Goal: Information Seeking & Learning: Learn about a topic

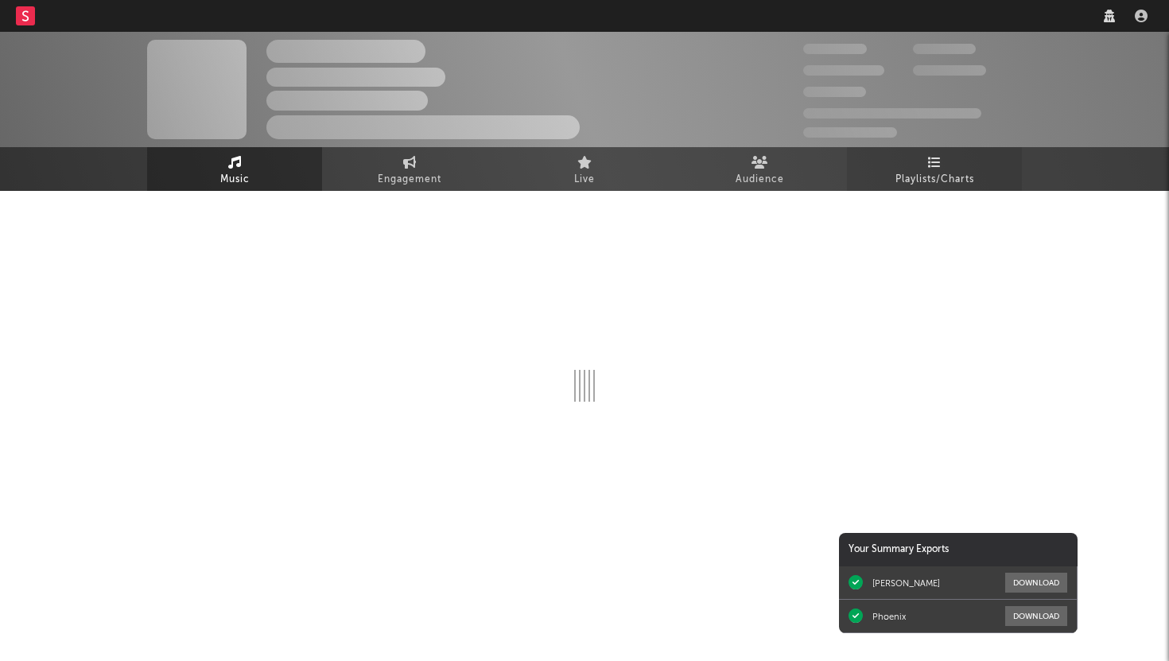
click at [933, 165] on icon at bounding box center [935, 162] width 14 height 13
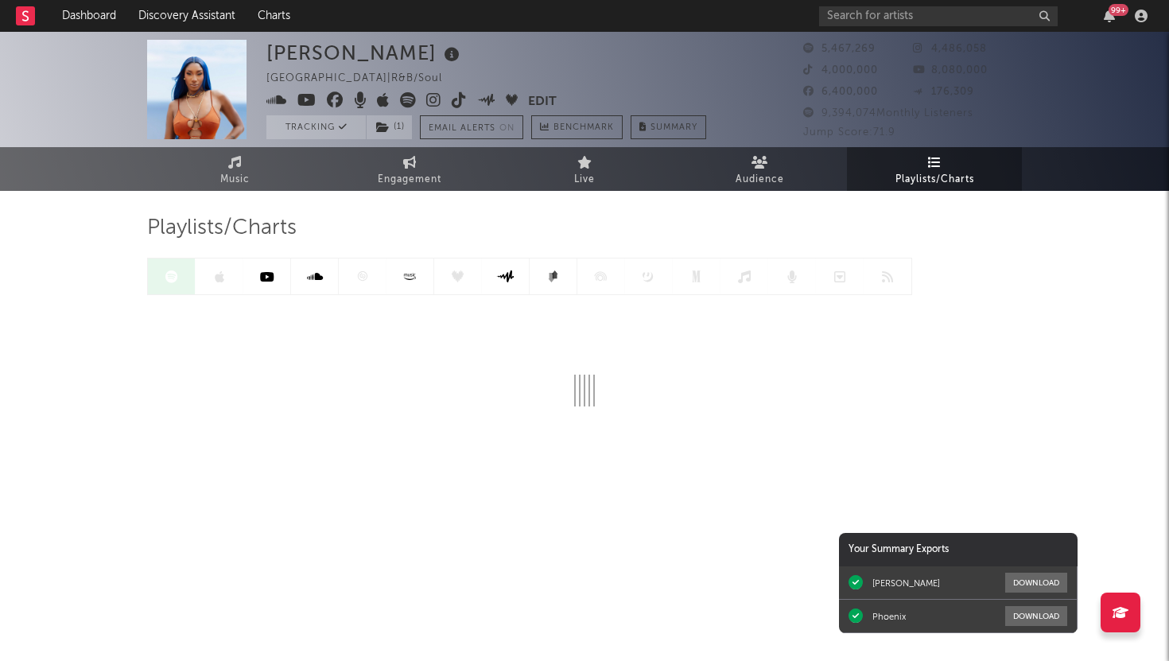
click at [363, 274] on div at bounding box center [529, 276] width 765 height 37
click at [363, 274] on icon at bounding box center [363, 276] width 10 height 10
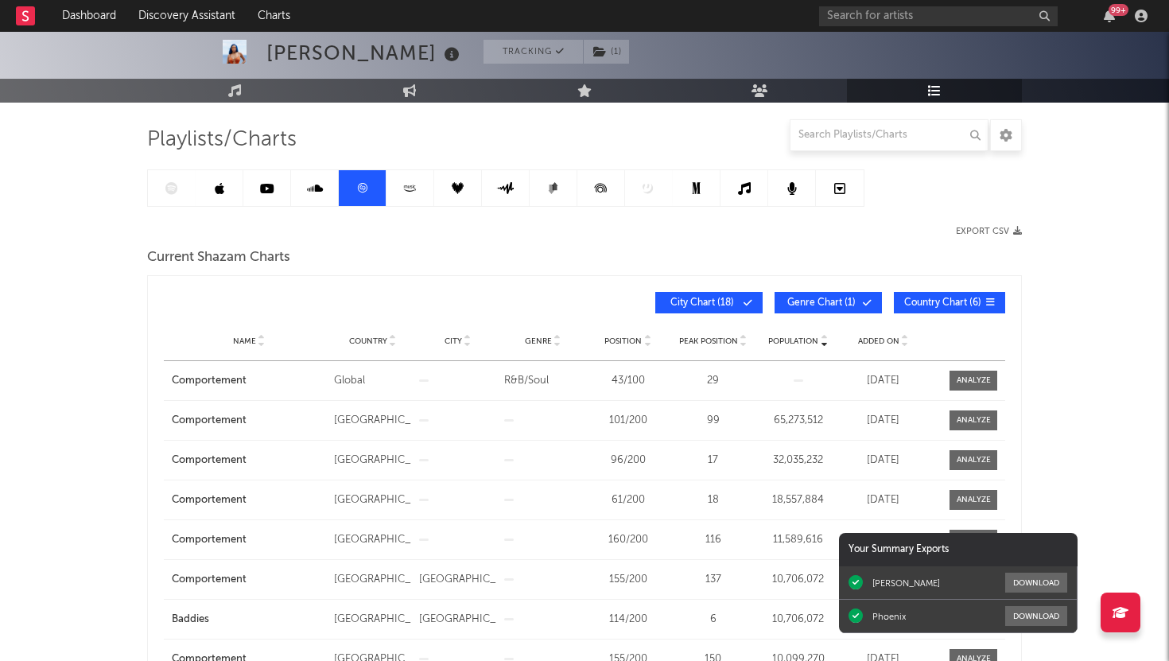
scroll to position [200, 0]
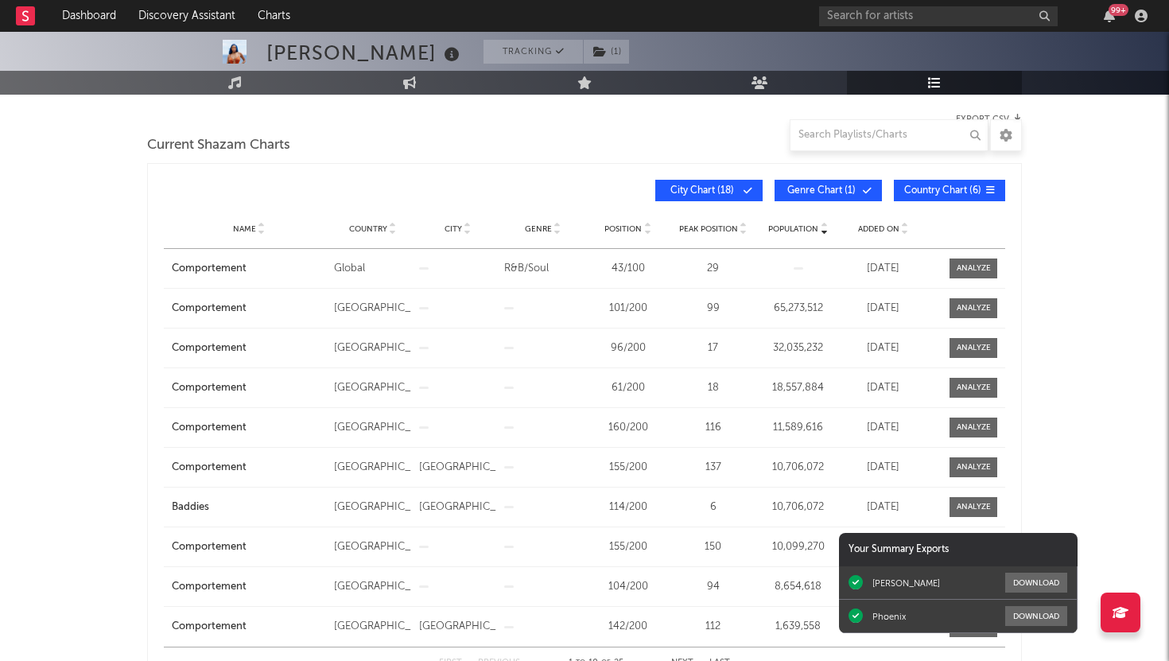
click at [875, 230] on span "Added On" at bounding box center [878, 229] width 41 height 10
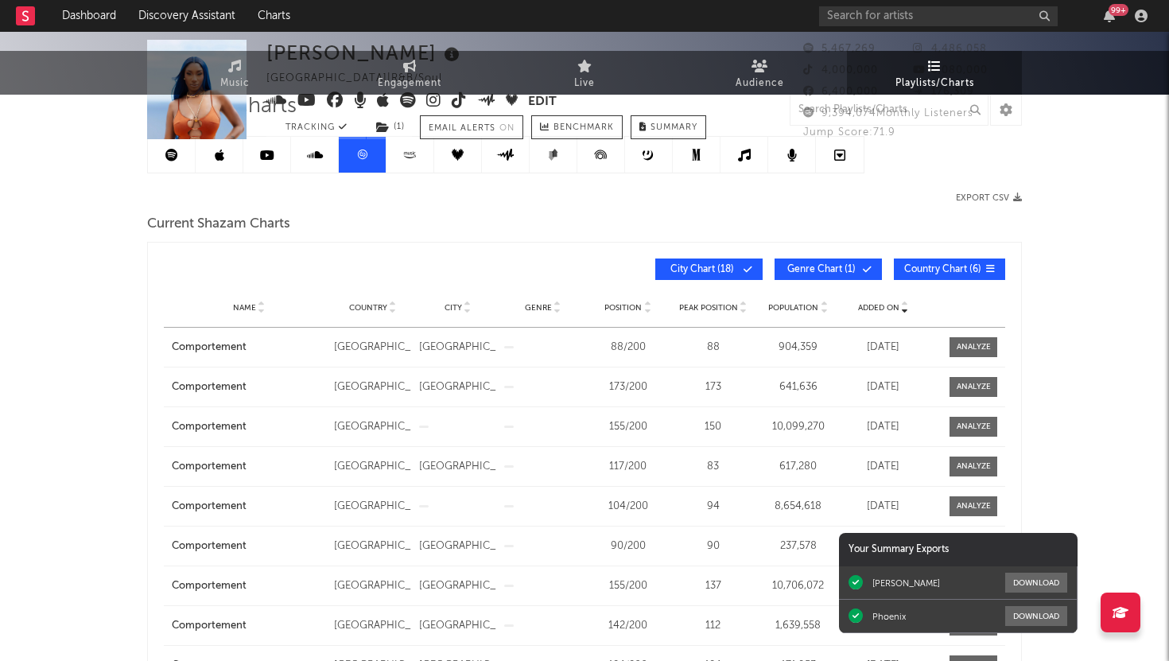
scroll to position [0, 0]
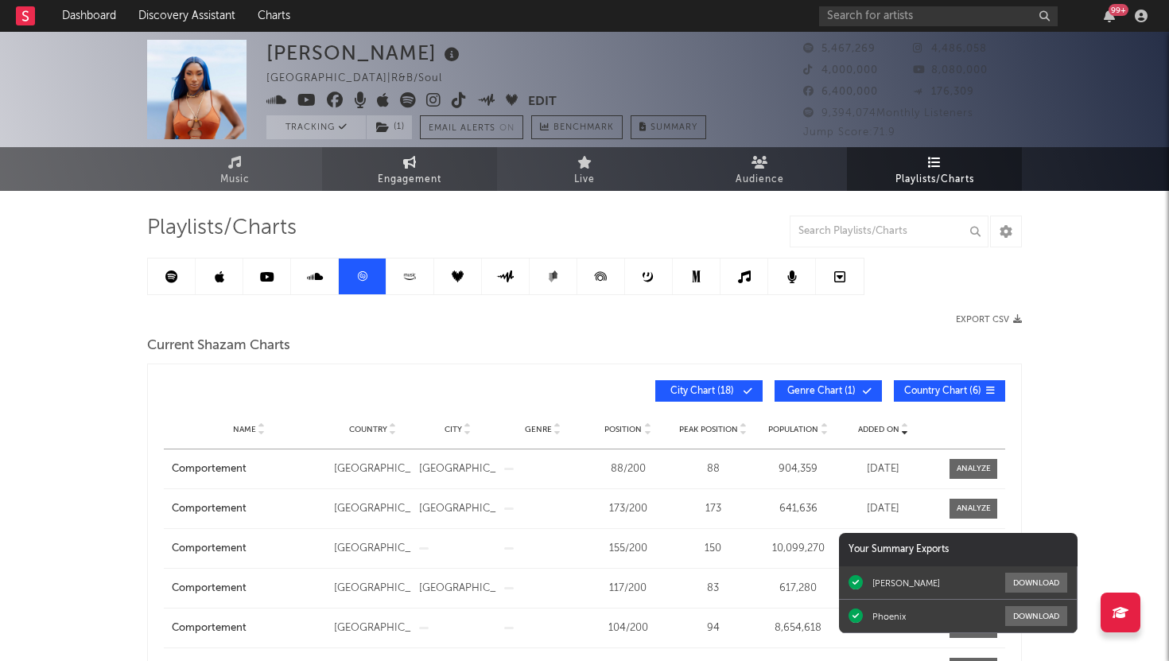
click at [399, 165] on link "Engagement" at bounding box center [409, 169] width 175 height 44
select select "1w"
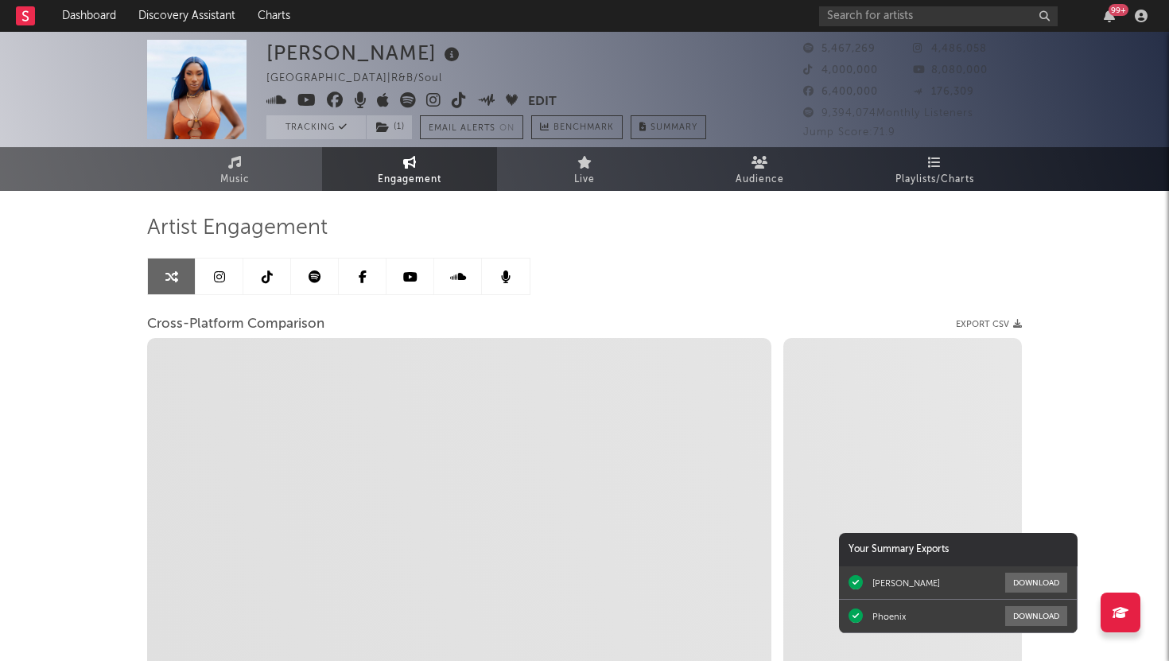
click at [274, 281] on link at bounding box center [267, 276] width 48 height 36
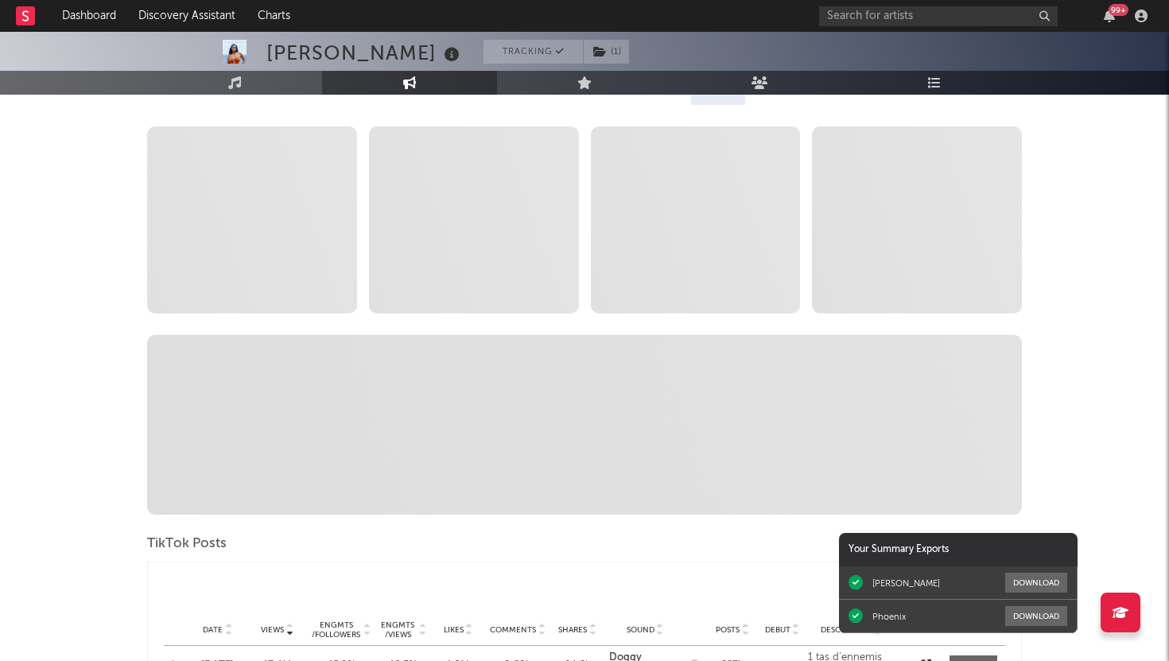
select select "6m"
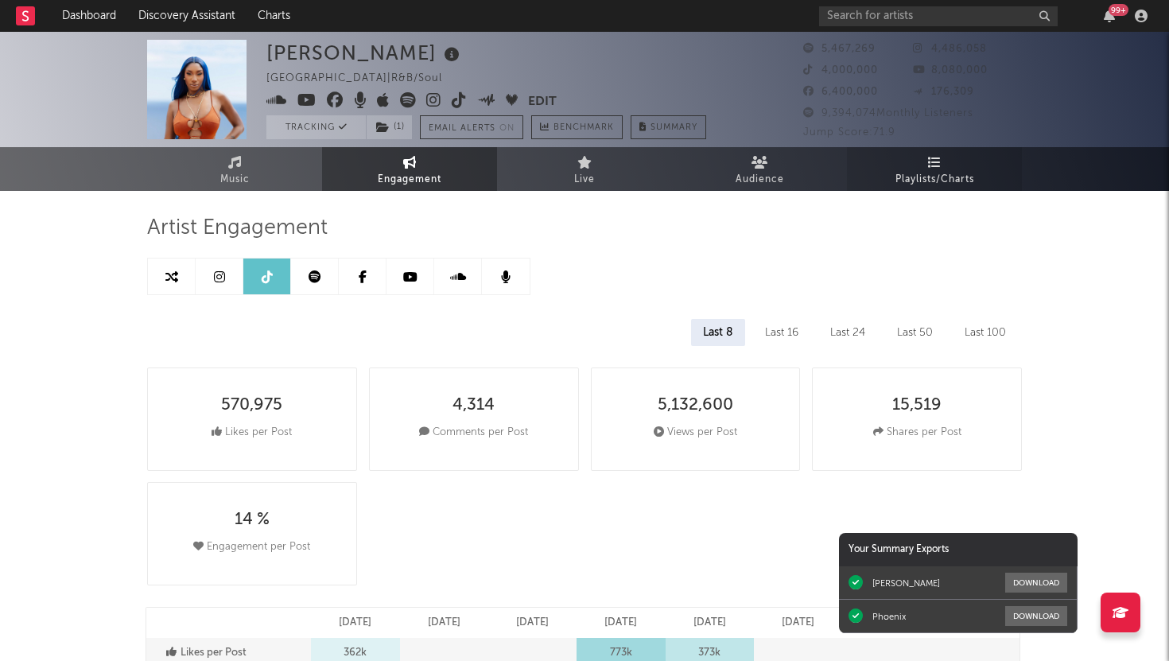
click at [926, 161] on link "Playlists/Charts" at bounding box center [934, 169] width 175 height 44
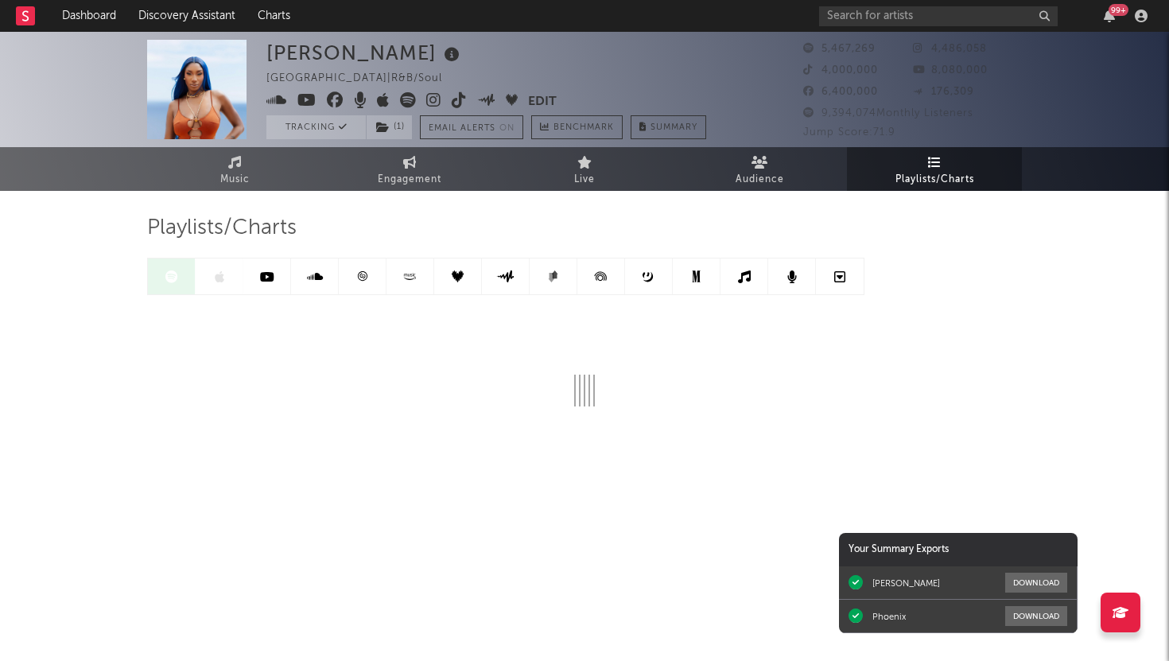
click at [360, 272] on icon at bounding box center [363, 276] width 10 height 10
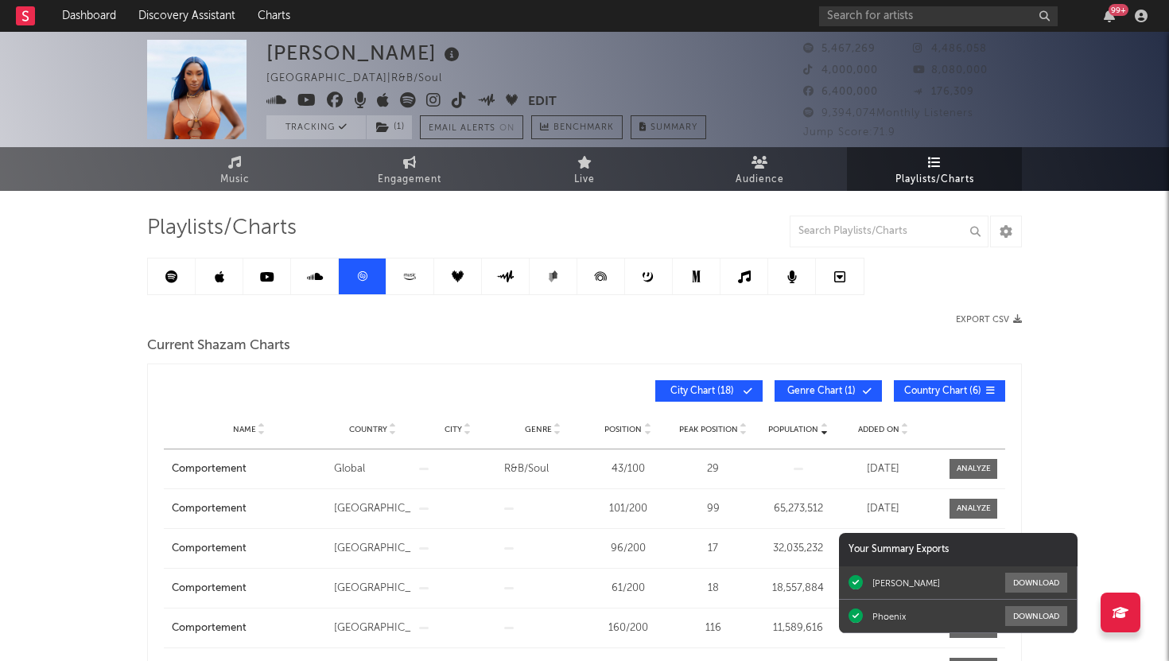
click at [168, 277] on icon at bounding box center [171, 276] width 13 height 13
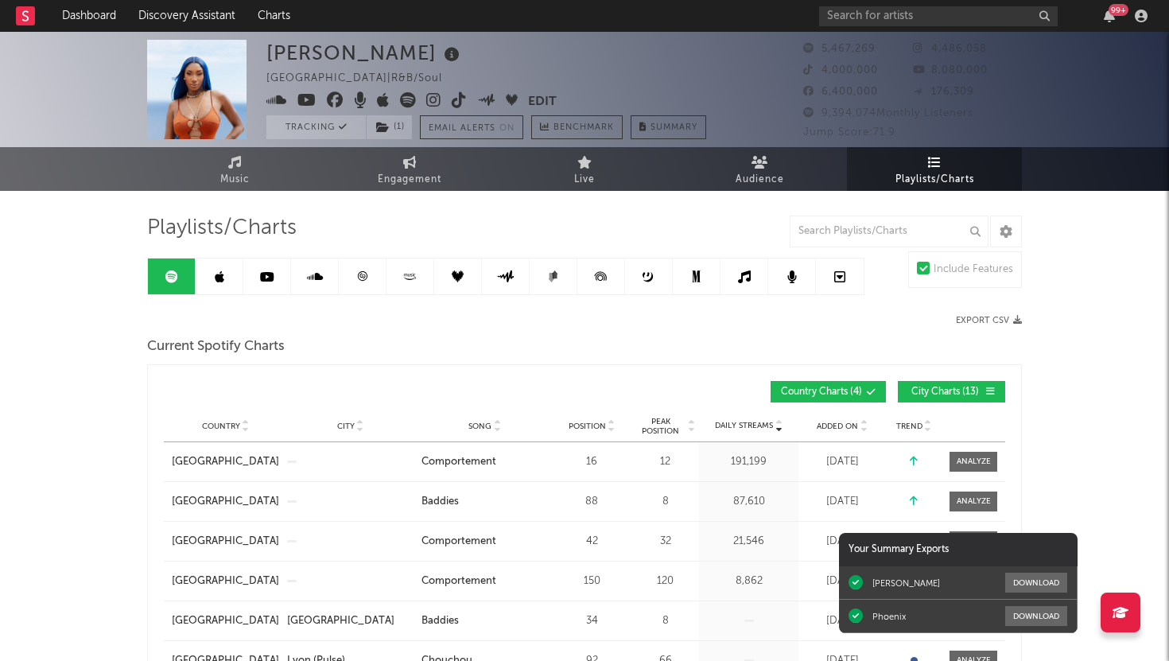
click at [359, 280] on icon at bounding box center [362, 276] width 12 height 12
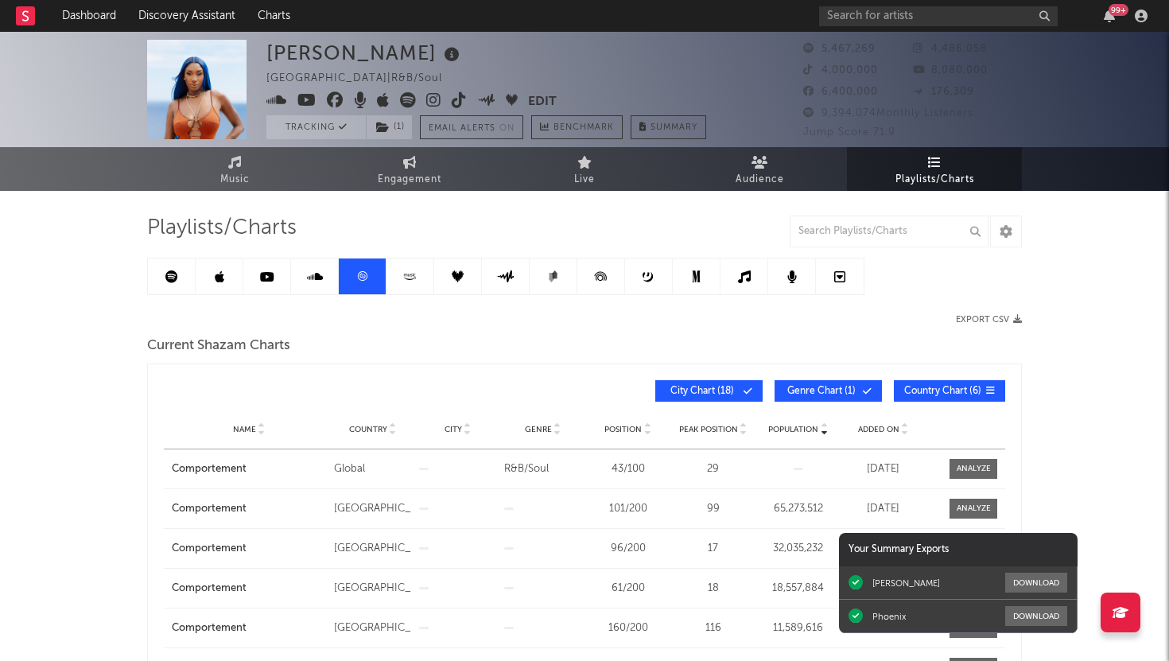
click at [468, 277] on link at bounding box center [458, 276] width 48 height 36
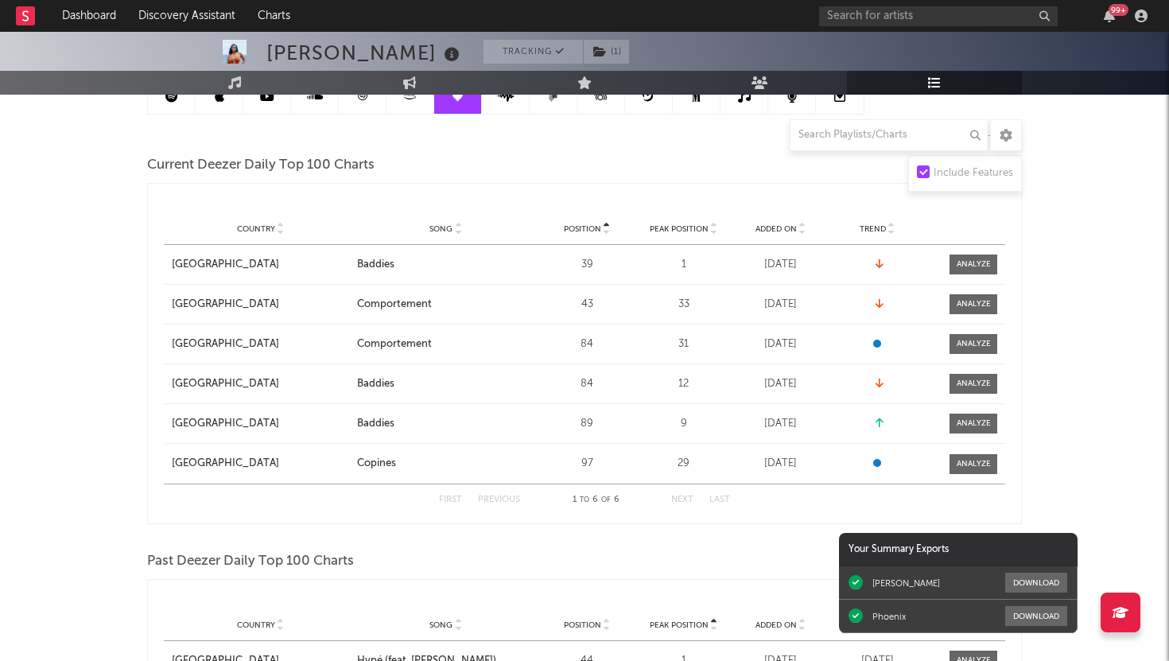
scroll to position [232, 0]
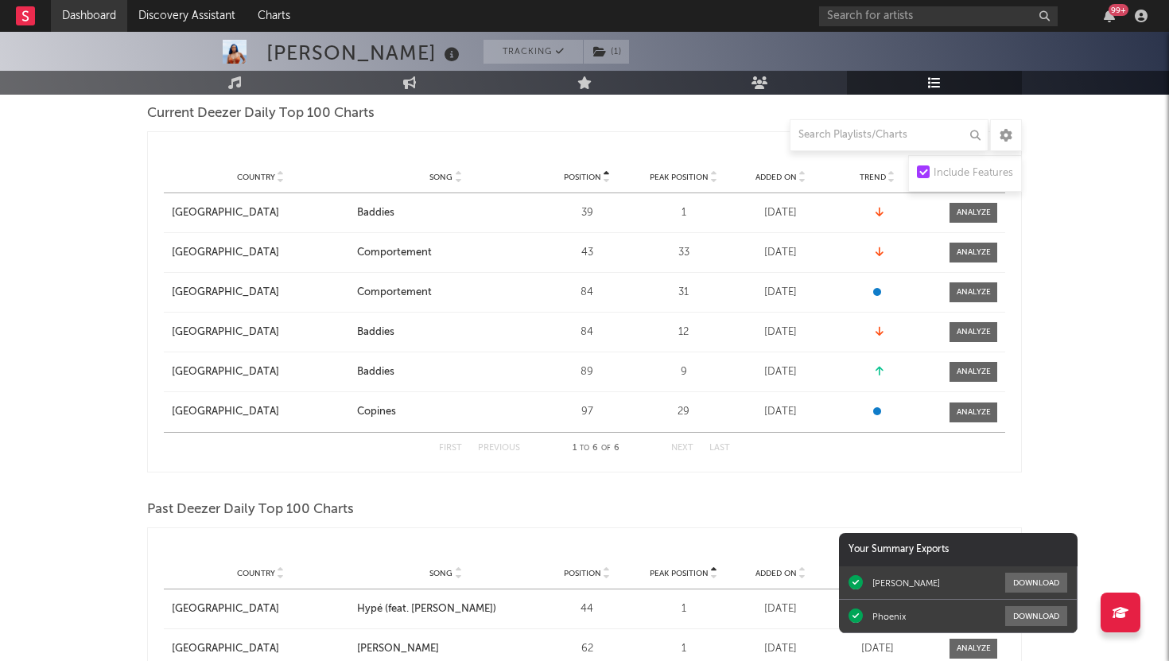
click at [91, 25] on link "Dashboard" at bounding box center [89, 16] width 76 height 32
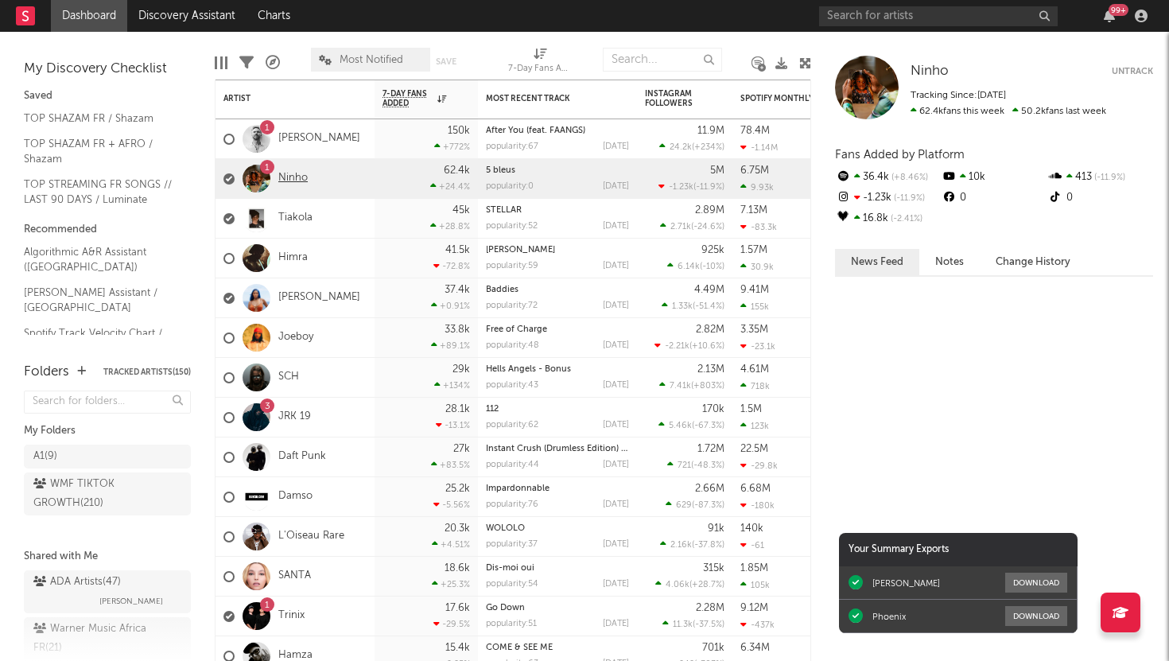
click at [285, 174] on link "Ninho" at bounding box center [292, 179] width 29 height 14
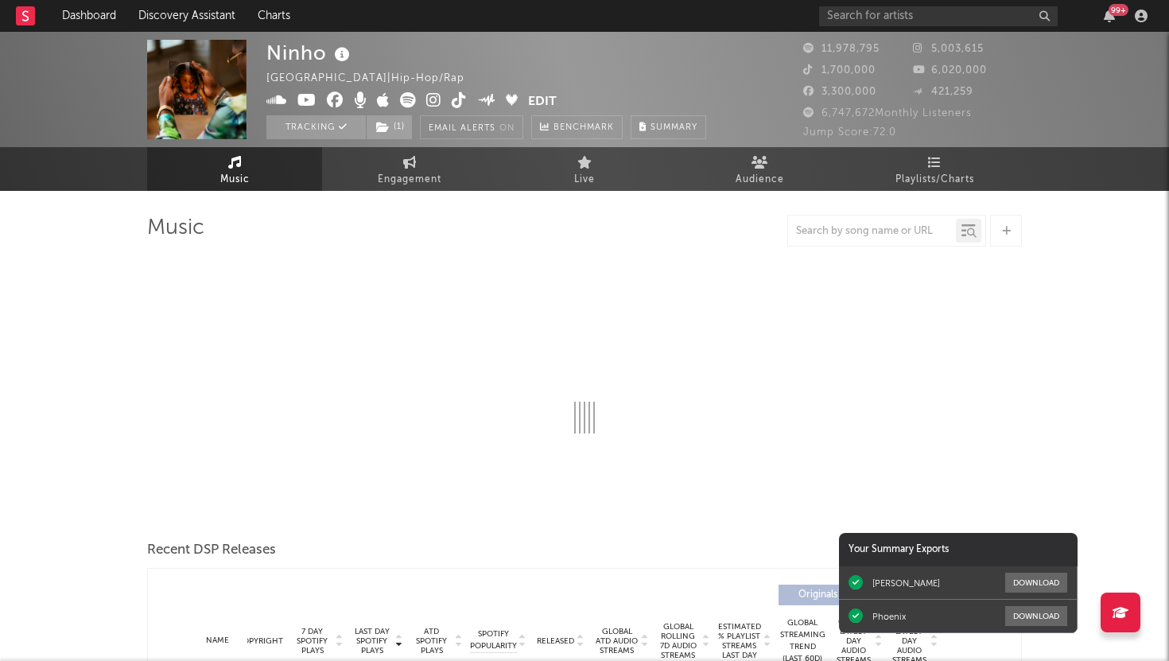
select select "6m"
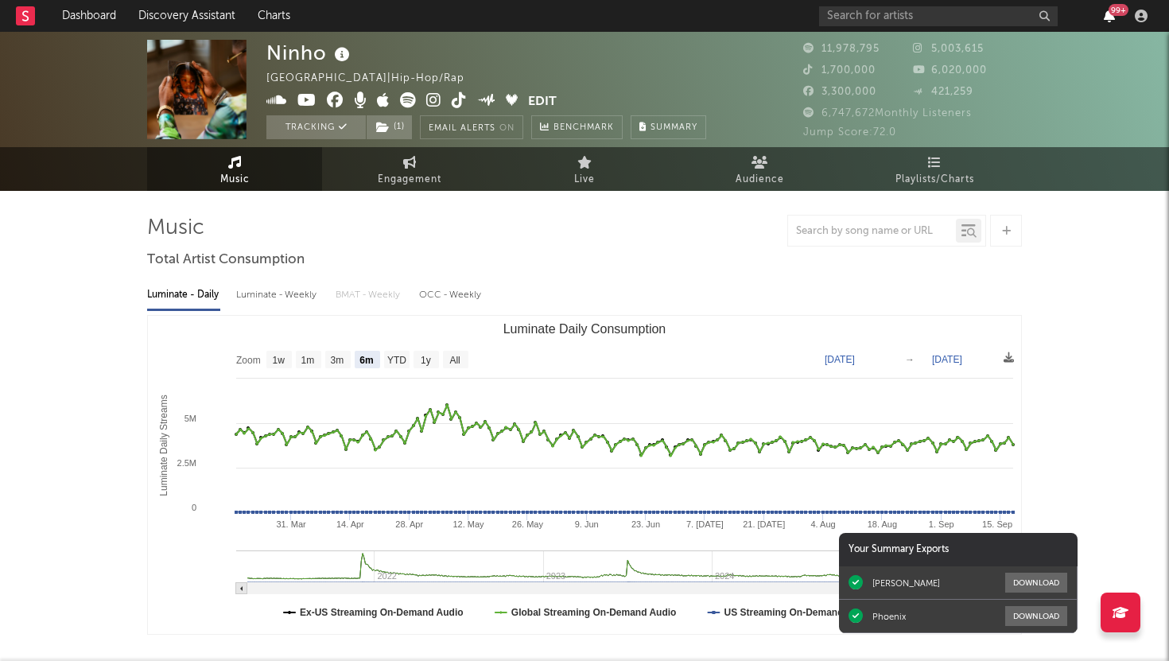
click at [1111, 16] on icon "button" at bounding box center [1109, 16] width 11 height 13
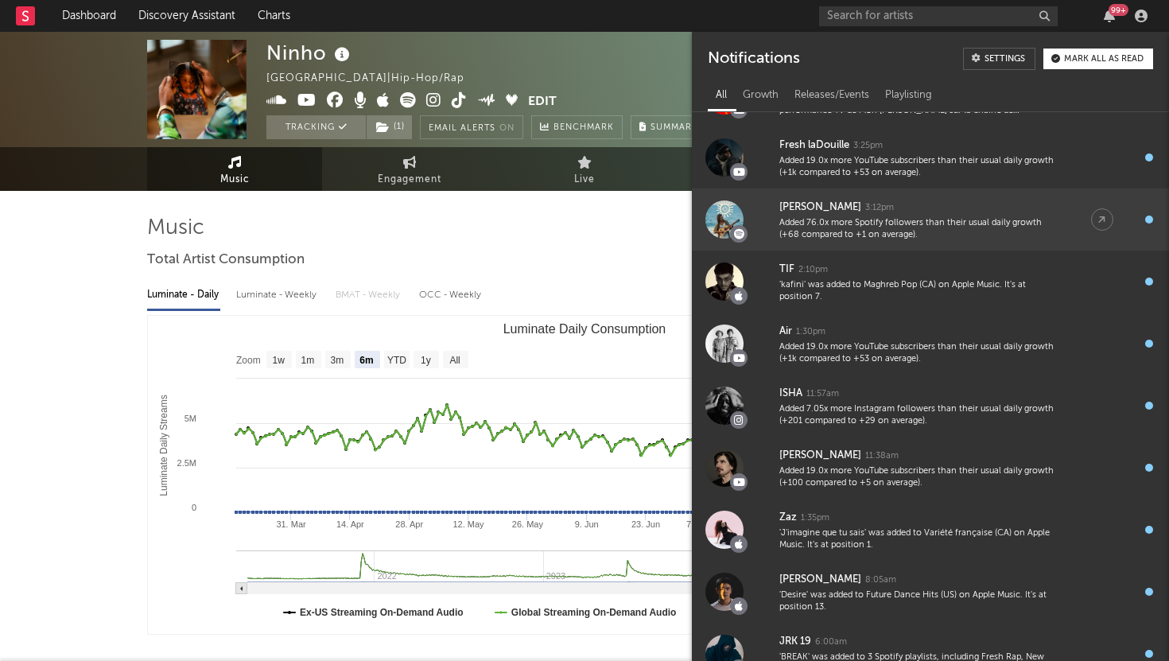
scroll to position [607, 0]
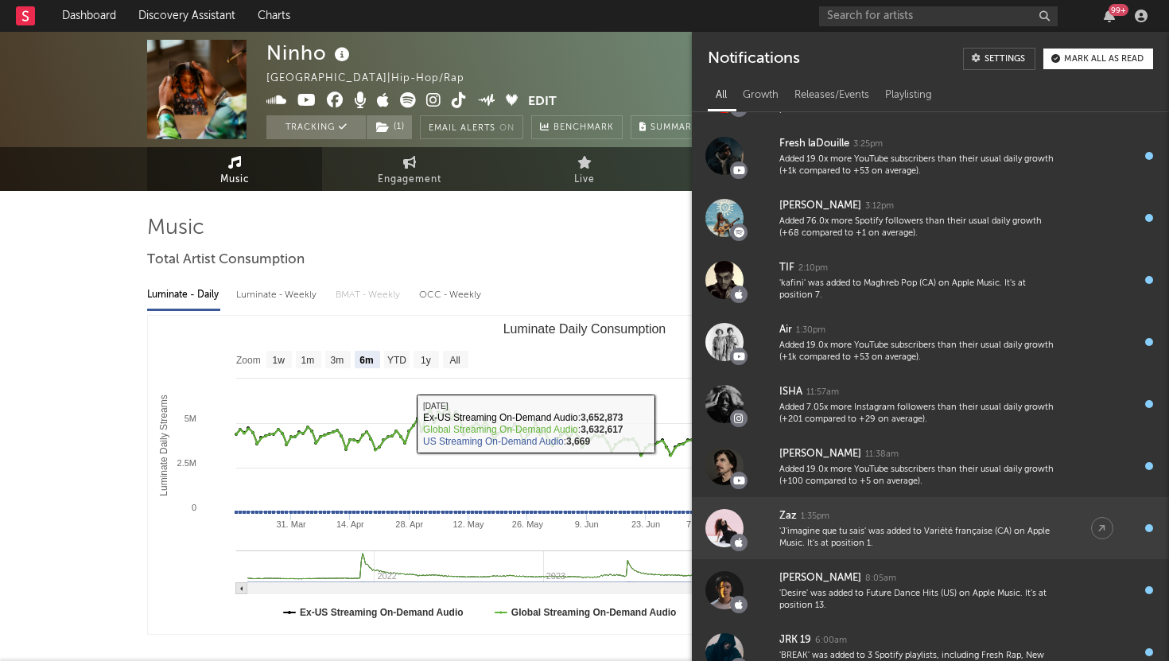
click at [801, 533] on div "'J'imagine que tu sais' was added to Variété française (CA) on Apple Music. It'…" at bounding box center [919, 538] width 280 height 25
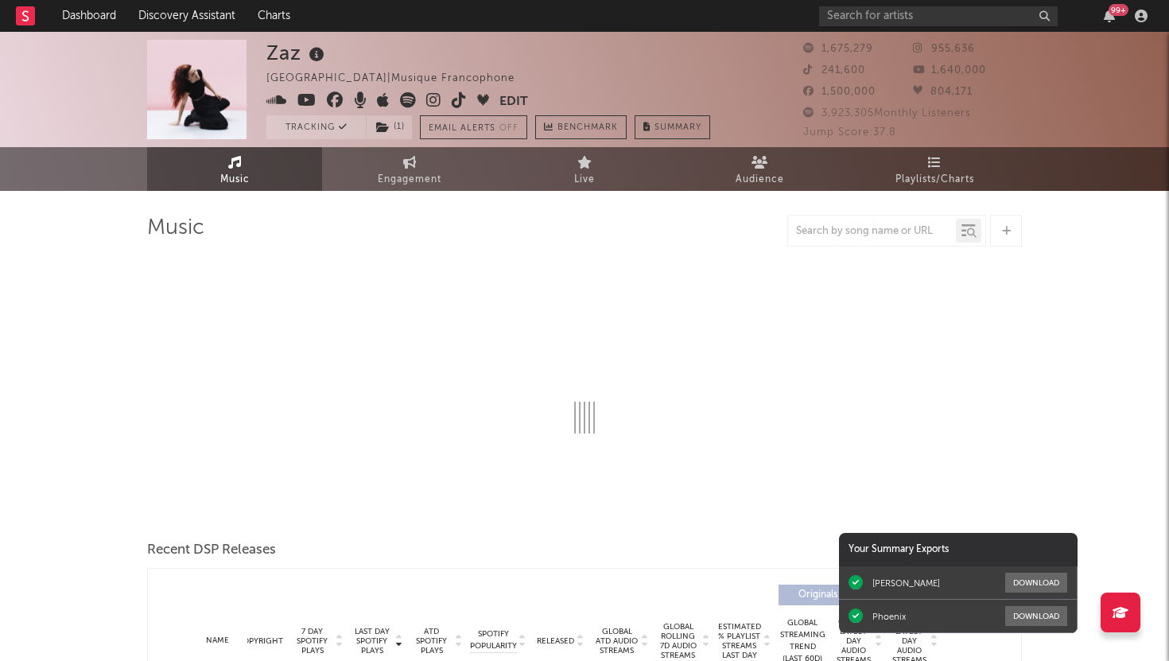
click at [941, 157] on link "Playlists/Charts" at bounding box center [934, 169] width 175 height 44
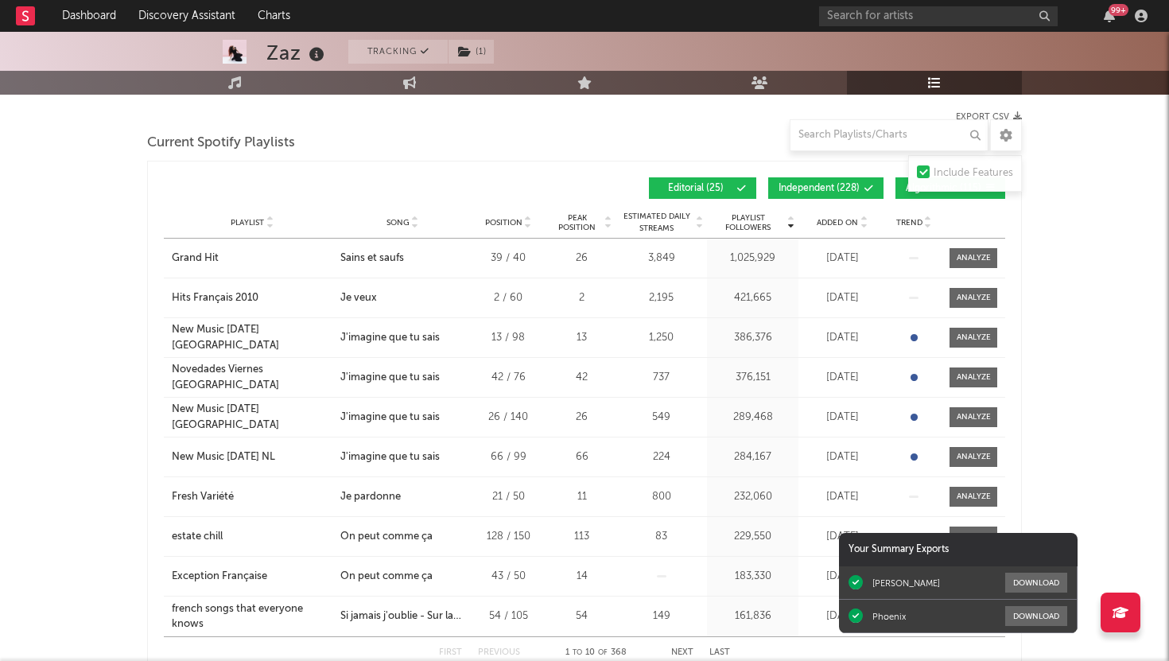
scroll to position [197, 0]
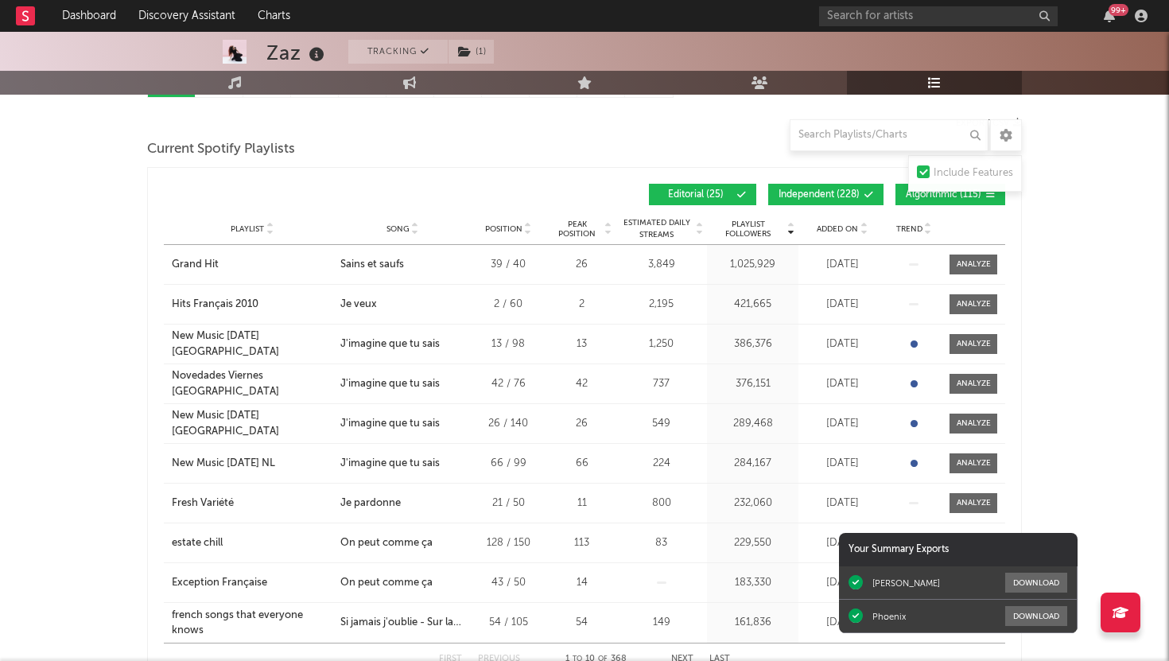
click at [826, 229] on span "Added On" at bounding box center [837, 229] width 41 height 10
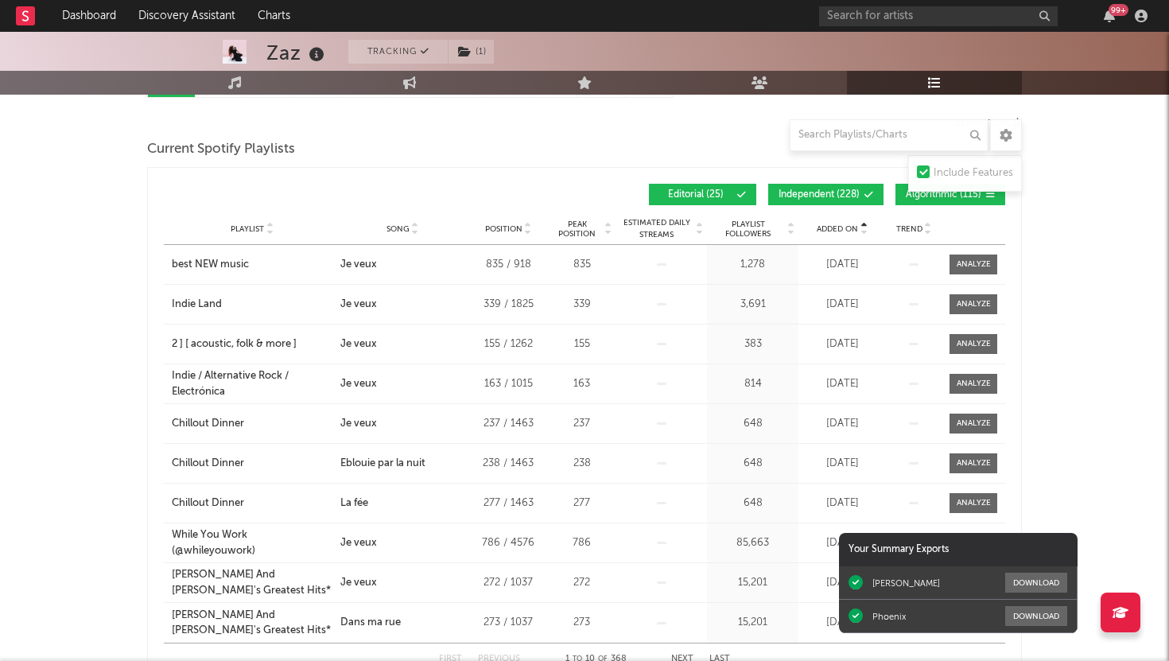
click at [826, 229] on span "Added On" at bounding box center [837, 229] width 41 height 10
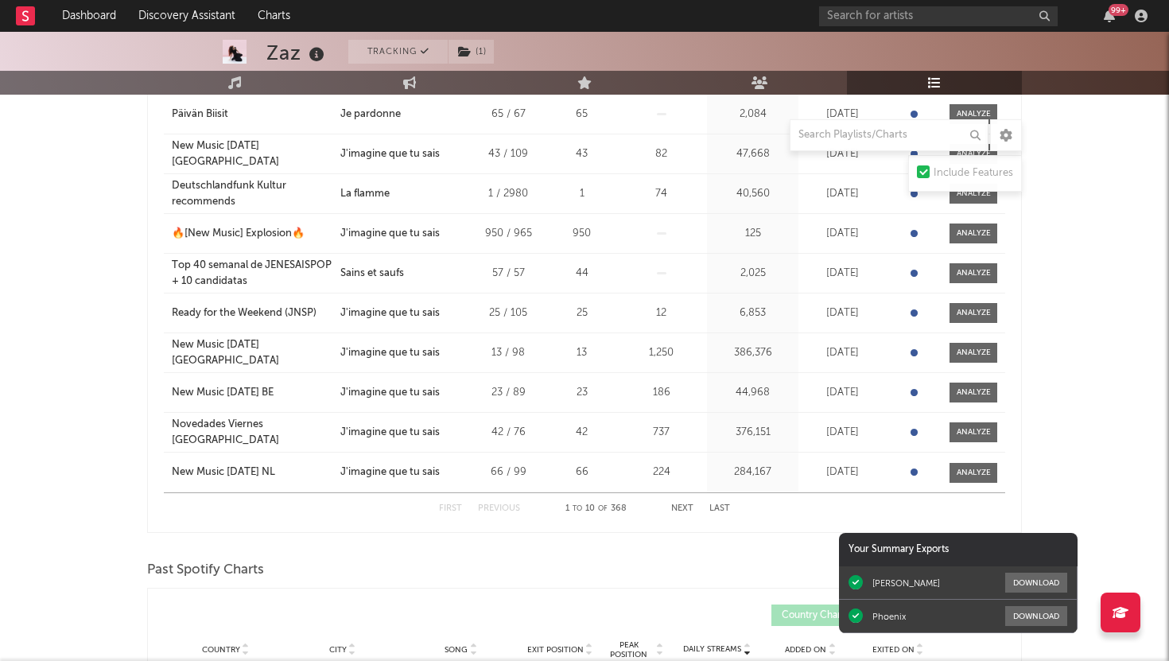
scroll to position [348, 0]
click at [682, 510] on button "Next" at bounding box center [682, 507] width 22 height 9
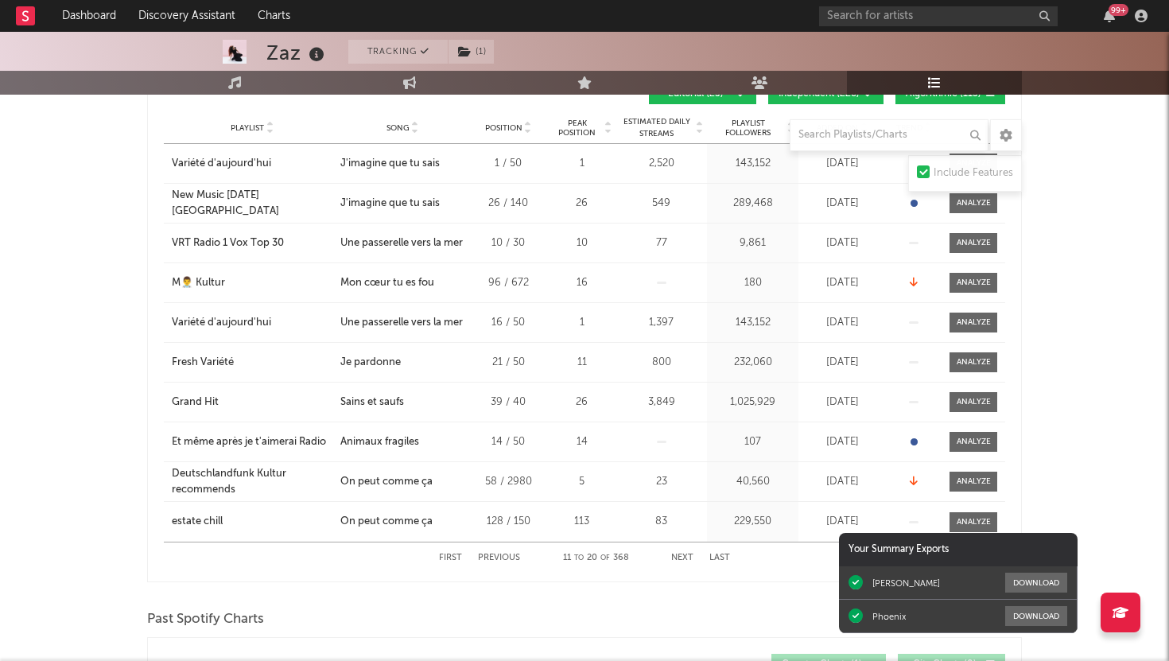
scroll to position [0, 0]
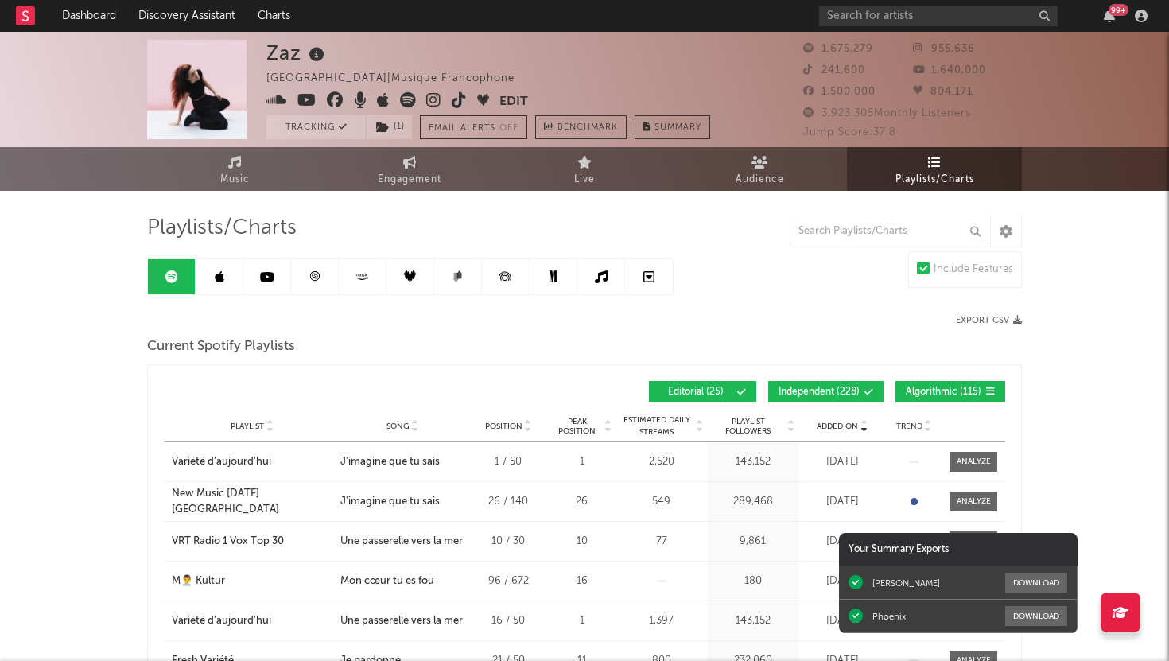
click at [314, 273] on icon at bounding box center [315, 276] width 10 height 10
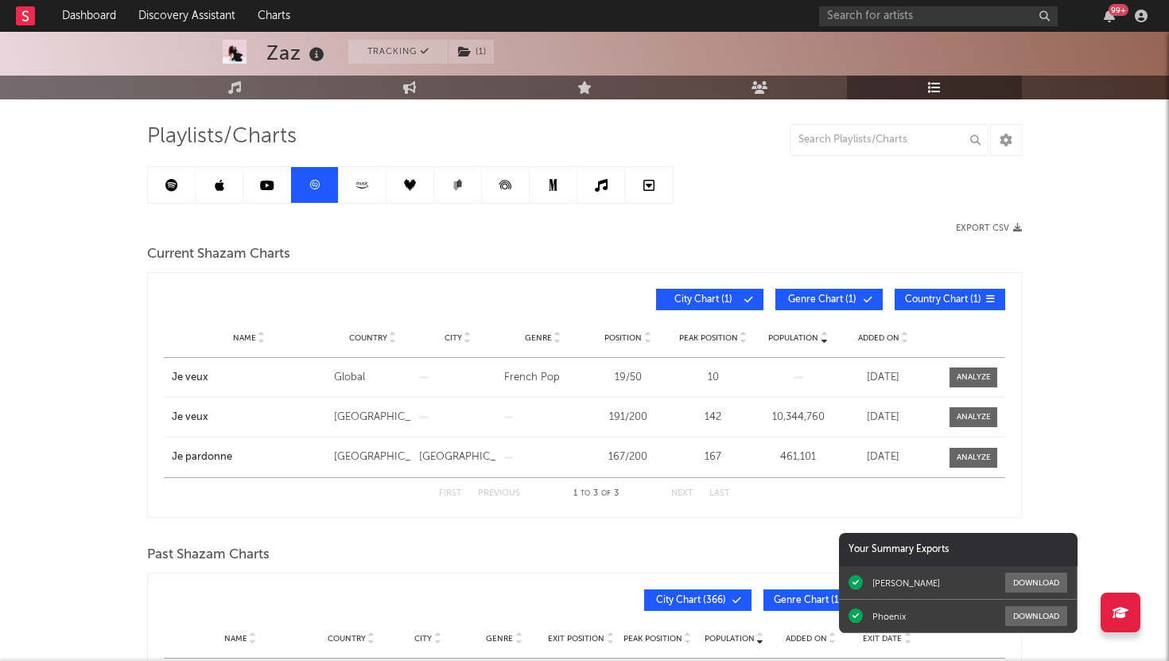
scroll to position [104, 0]
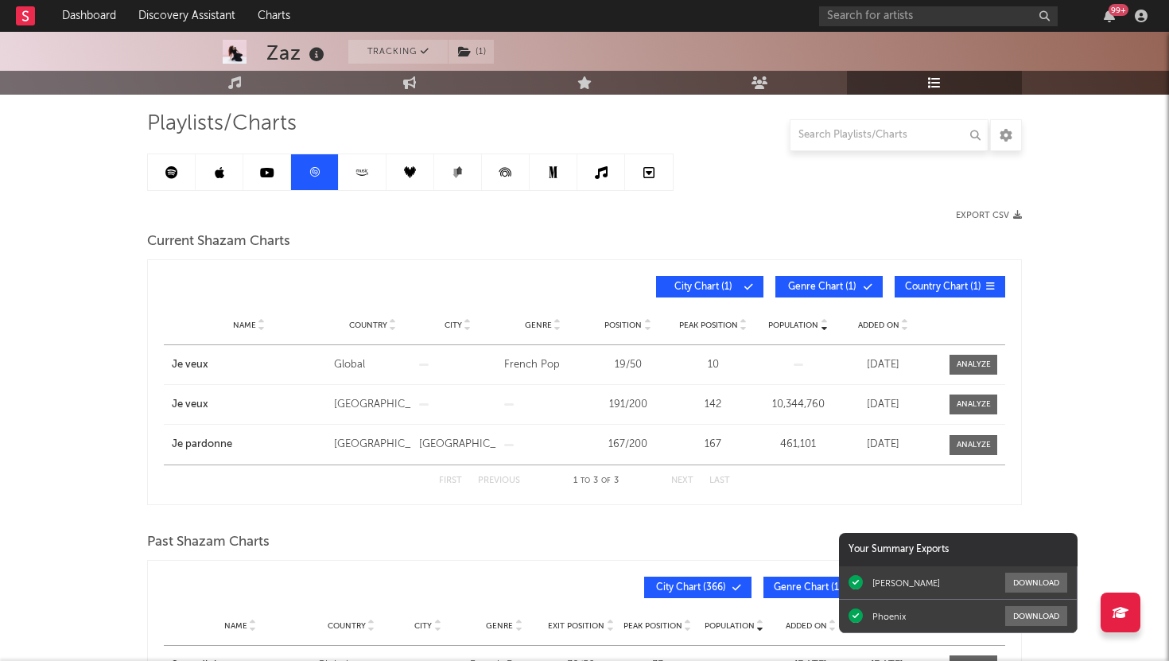
click at [173, 175] on icon at bounding box center [171, 172] width 13 height 13
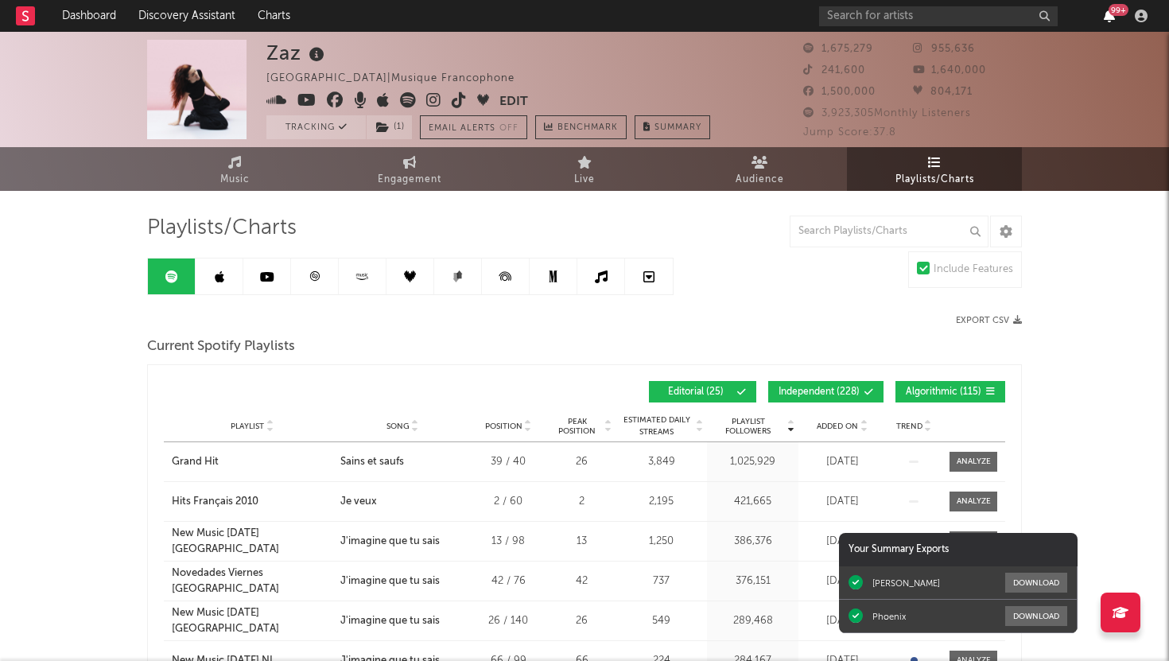
click at [1109, 18] on icon "button" at bounding box center [1109, 16] width 11 height 13
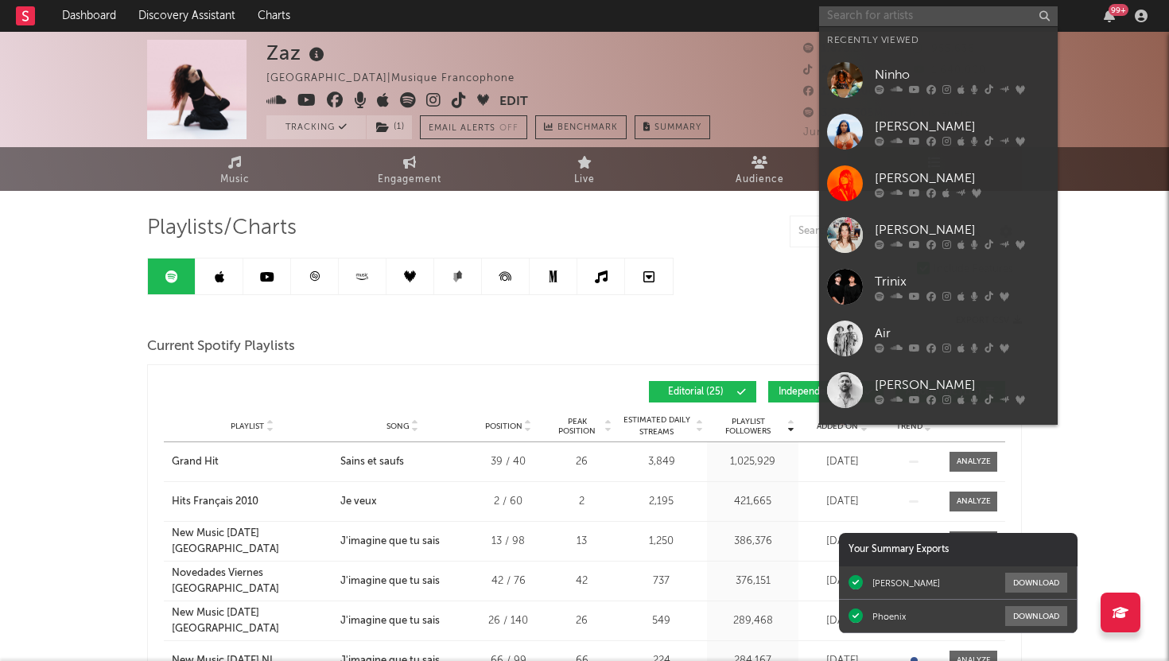
click at [985, 14] on input "text" at bounding box center [938, 16] width 239 height 20
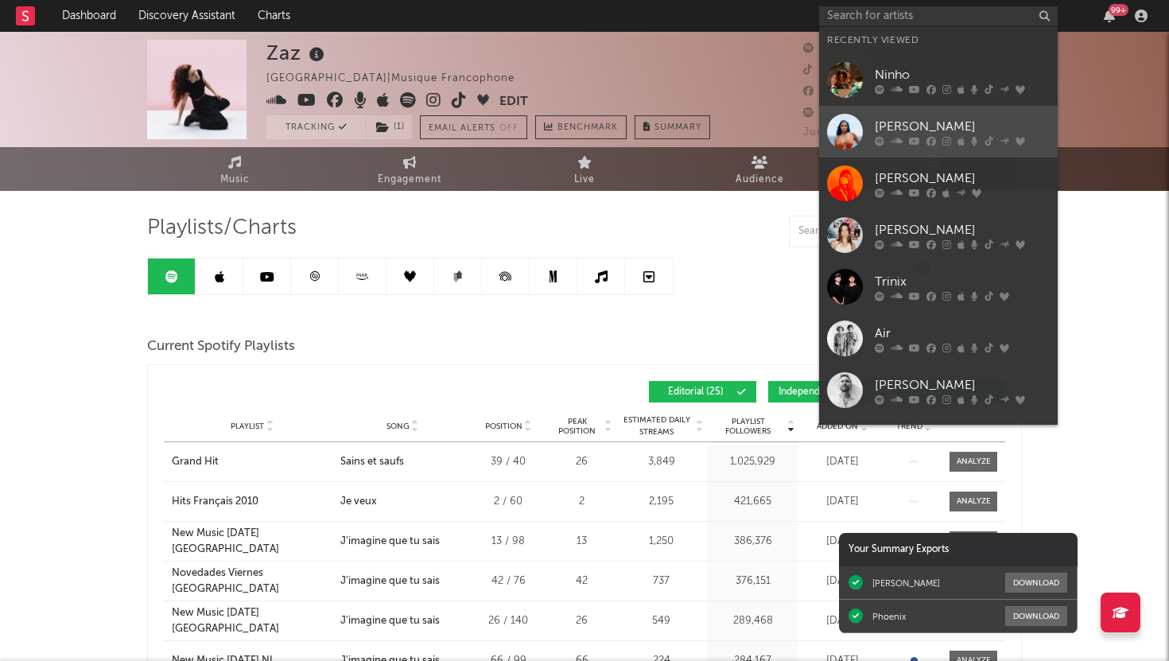
click at [939, 129] on div "[PERSON_NAME]" at bounding box center [962, 126] width 175 height 19
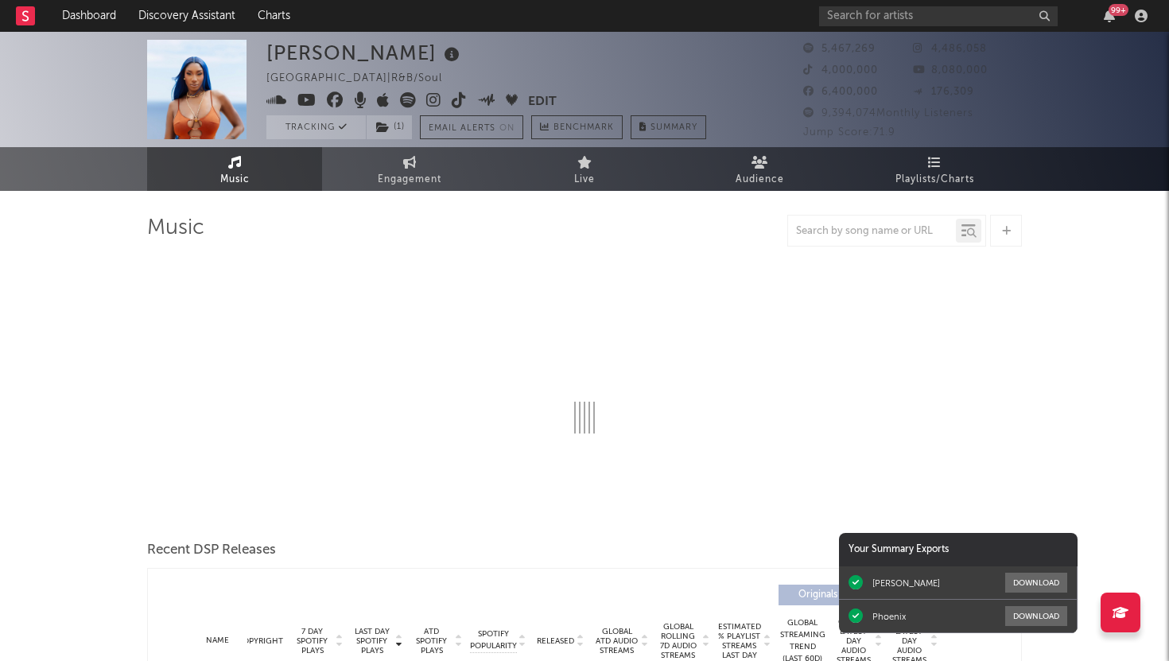
select select "6m"
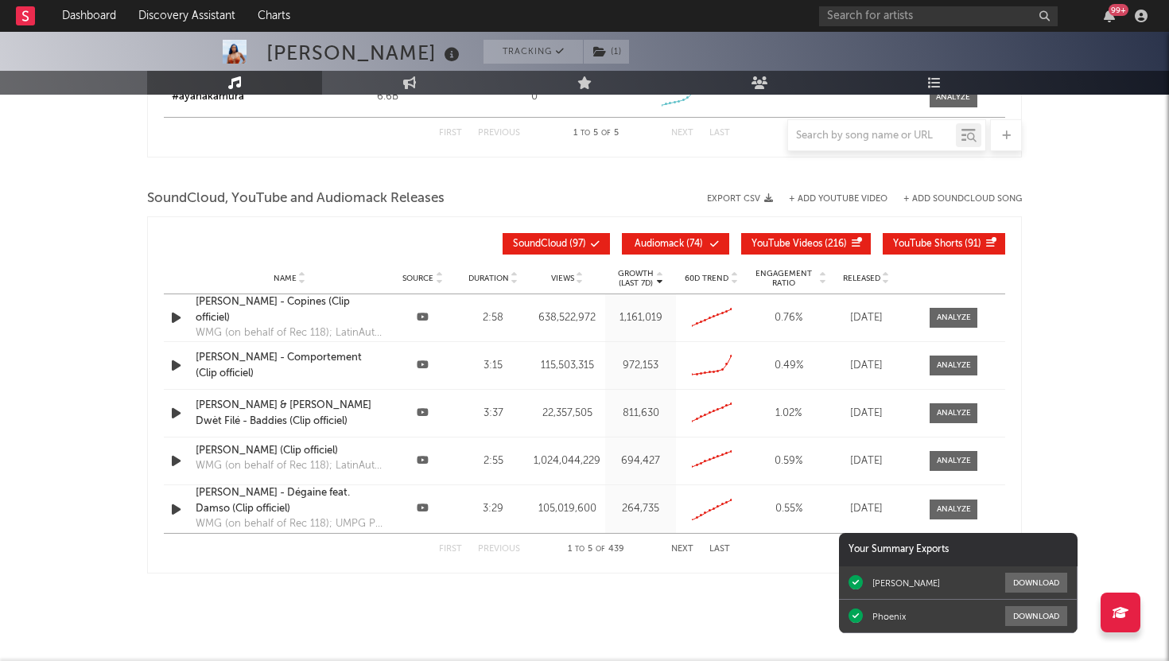
scroll to position [2136, 0]
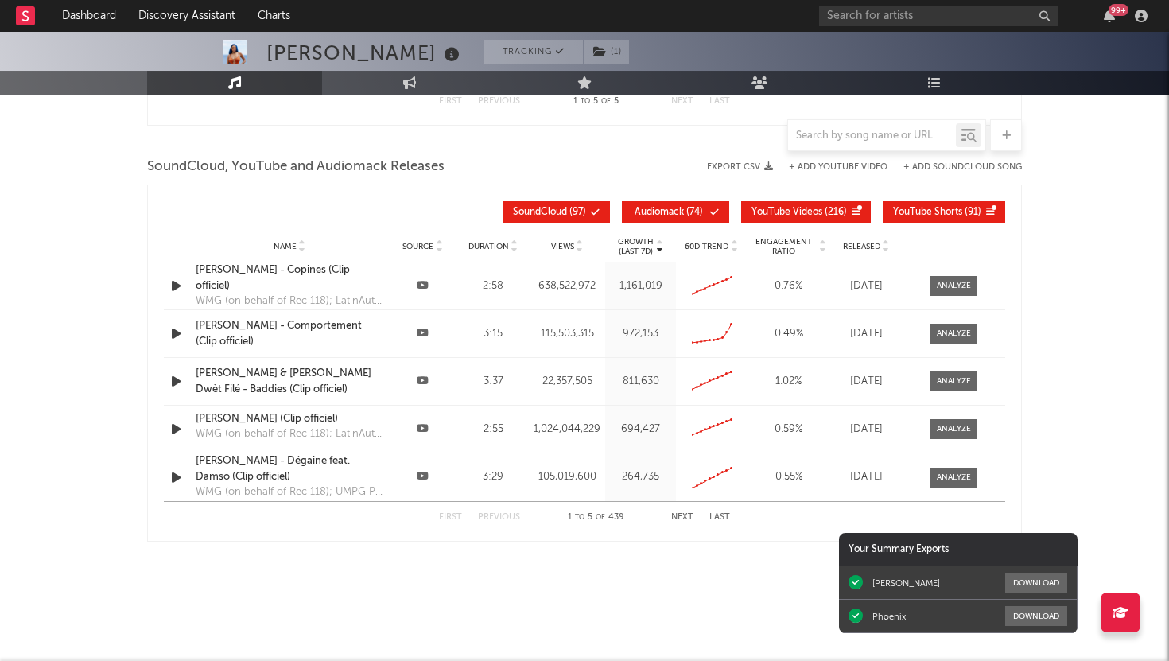
click at [853, 246] on span "Released" at bounding box center [861, 247] width 37 height 10
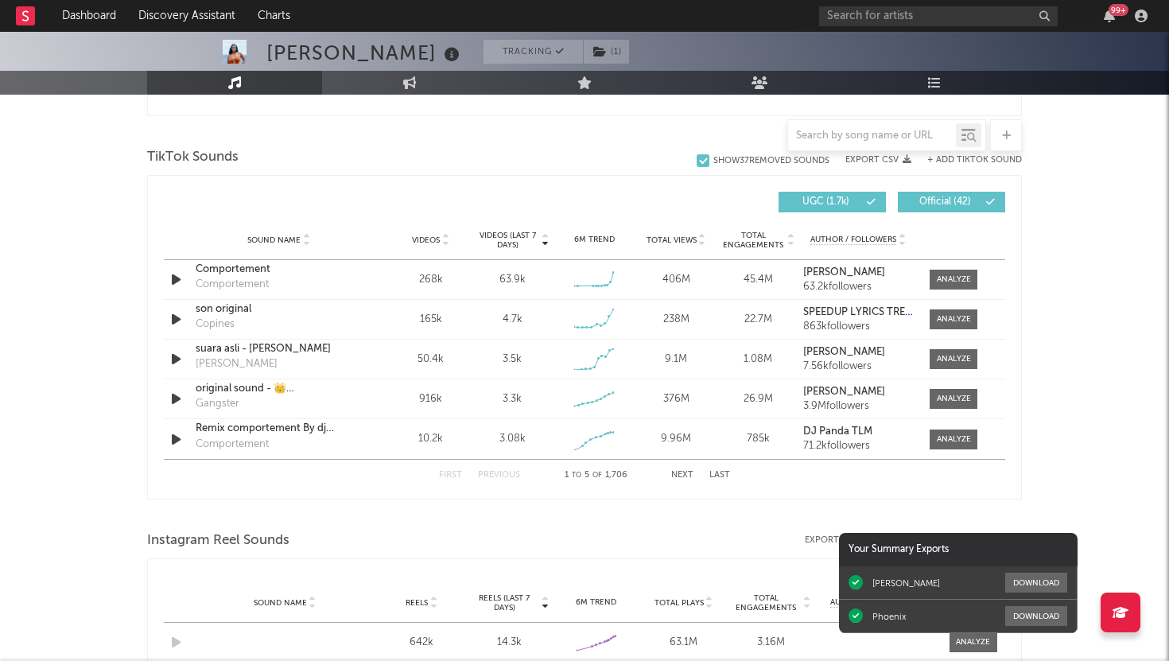
scroll to position [1027, 0]
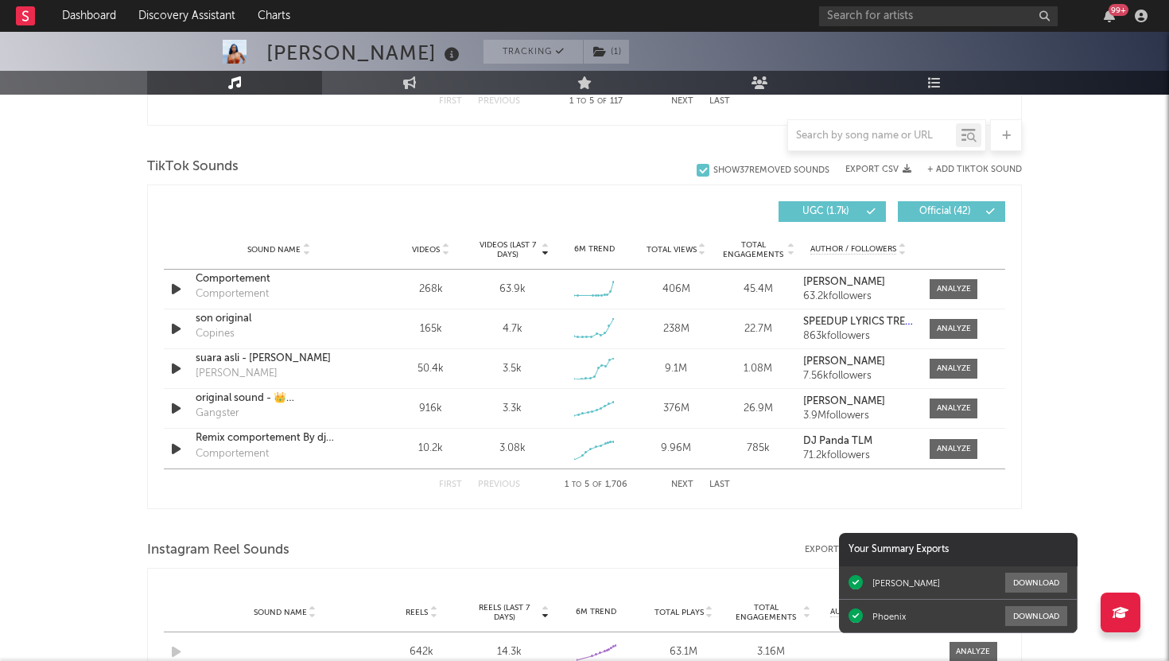
click at [755, 252] on span "Total Engagements" at bounding box center [753, 249] width 64 height 19
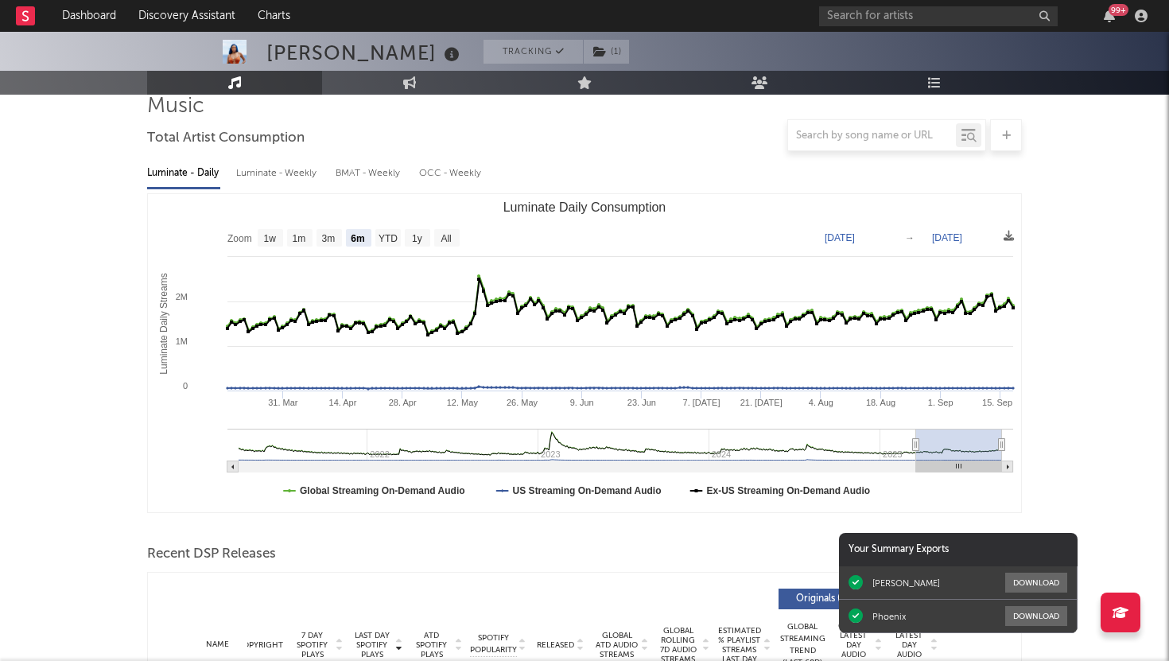
scroll to position [0, 0]
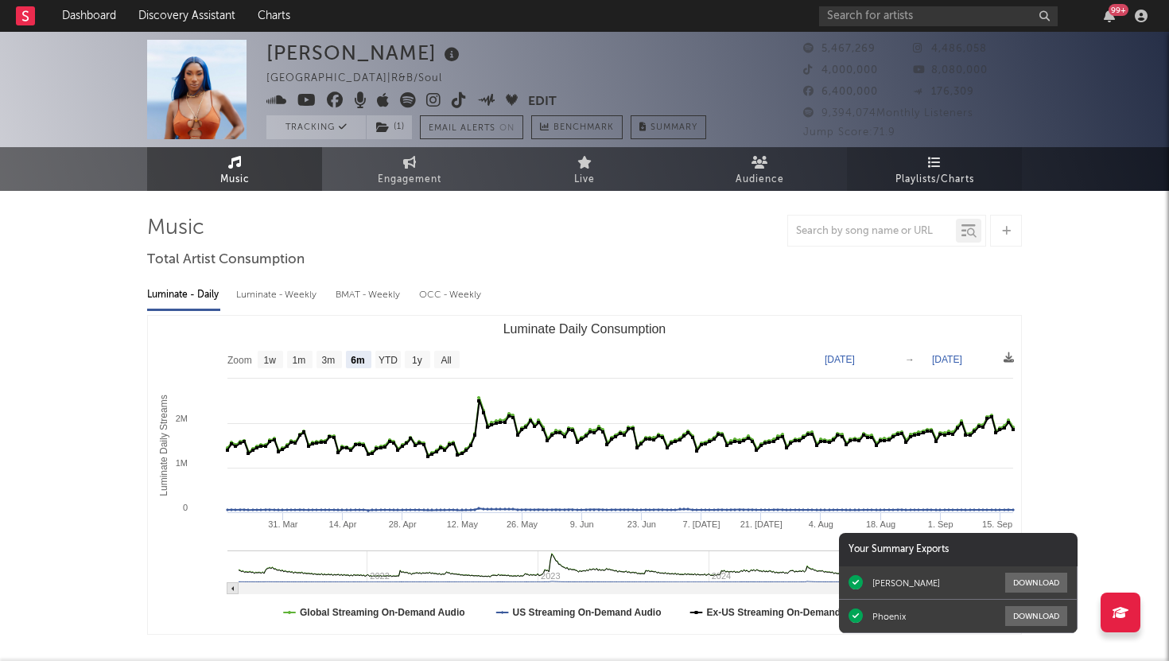
click at [923, 173] on span "Playlists/Charts" at bounding box center [934, 179] width 79 height 19
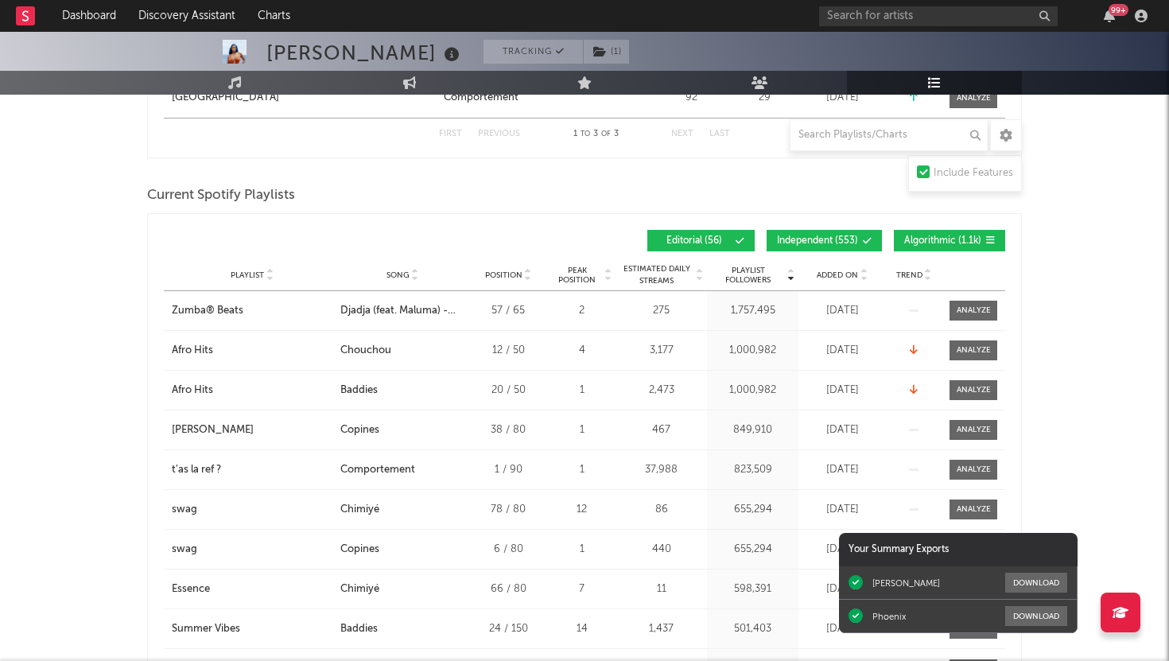
scroll to position [999, 0]
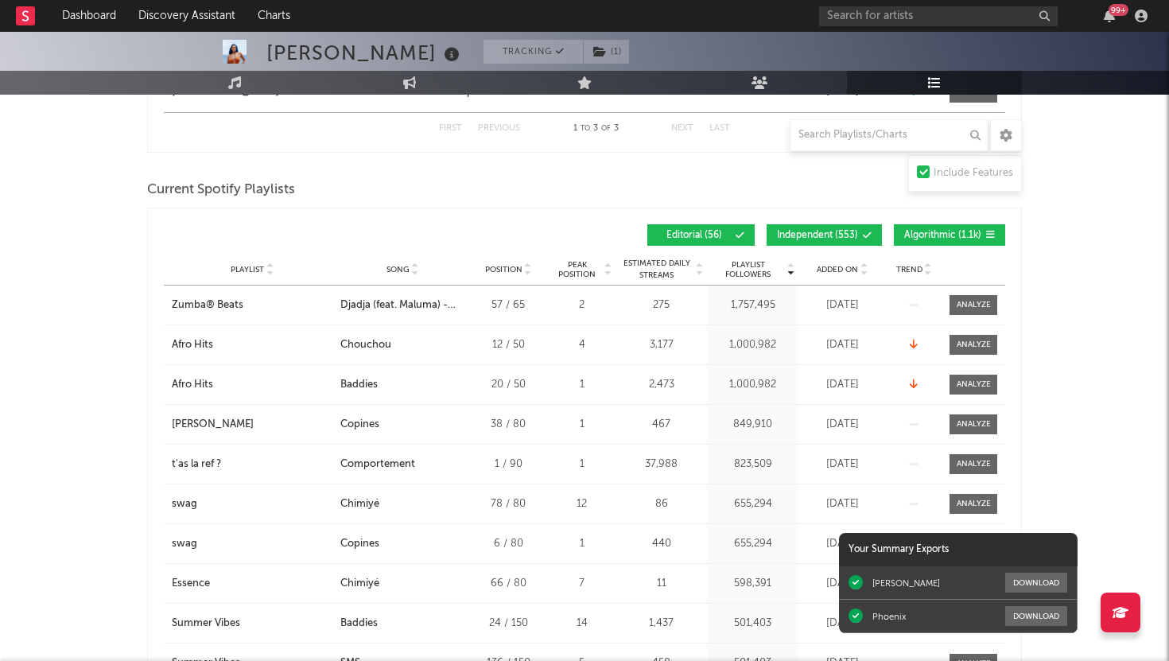
click at [834, 269] on span "Added On" at bounding box center [837, 270] width 41 height 10
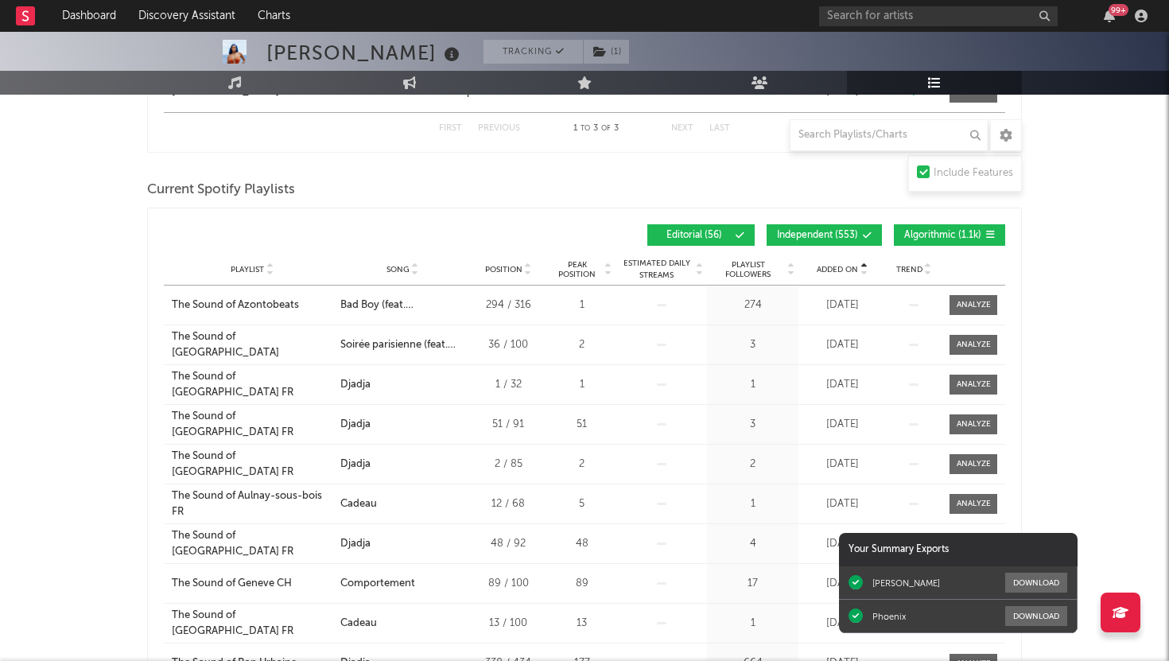
click at [834, 269] on span "Added On" at bounding box center [837, 270] width 41 height 10
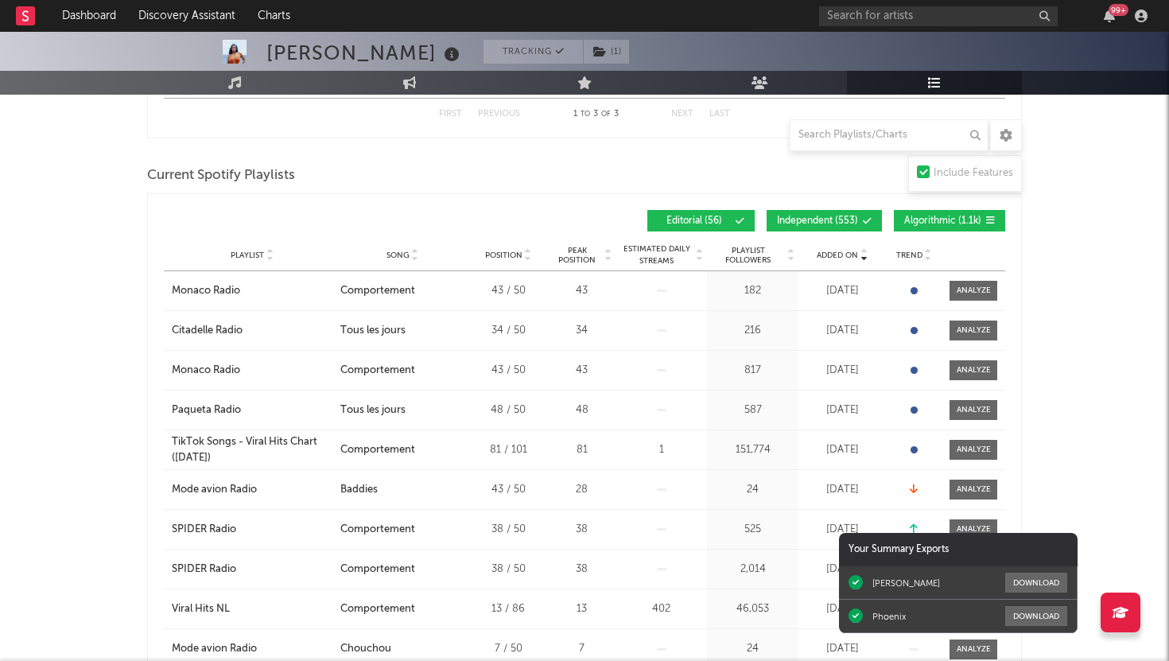
scroll to position [1020, 0]
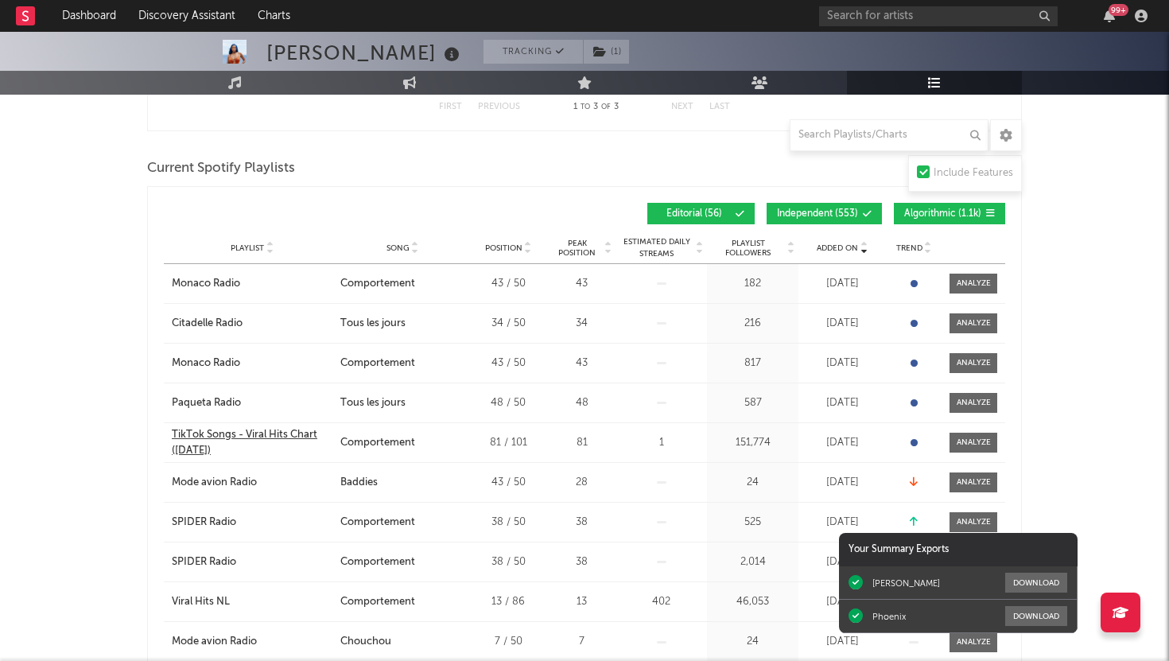
click at [236, 435] on div "TikTok Songs - Viral Hits Chart ([DATE])" at bounding box center [252, 442] width 161 height 31
